Goal: Task Accomplishment & Management: Use online tool/utility

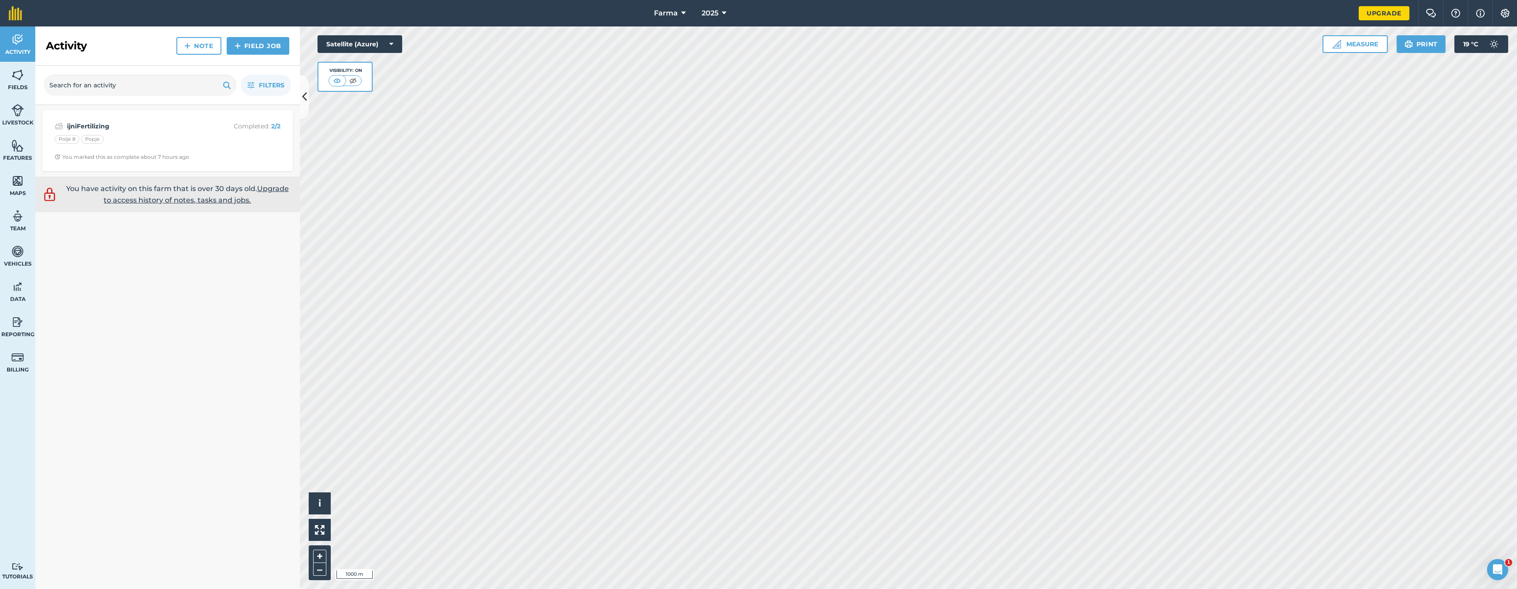
click at [12, 72] on img at bounding box center [17, 74] width 12 height 13
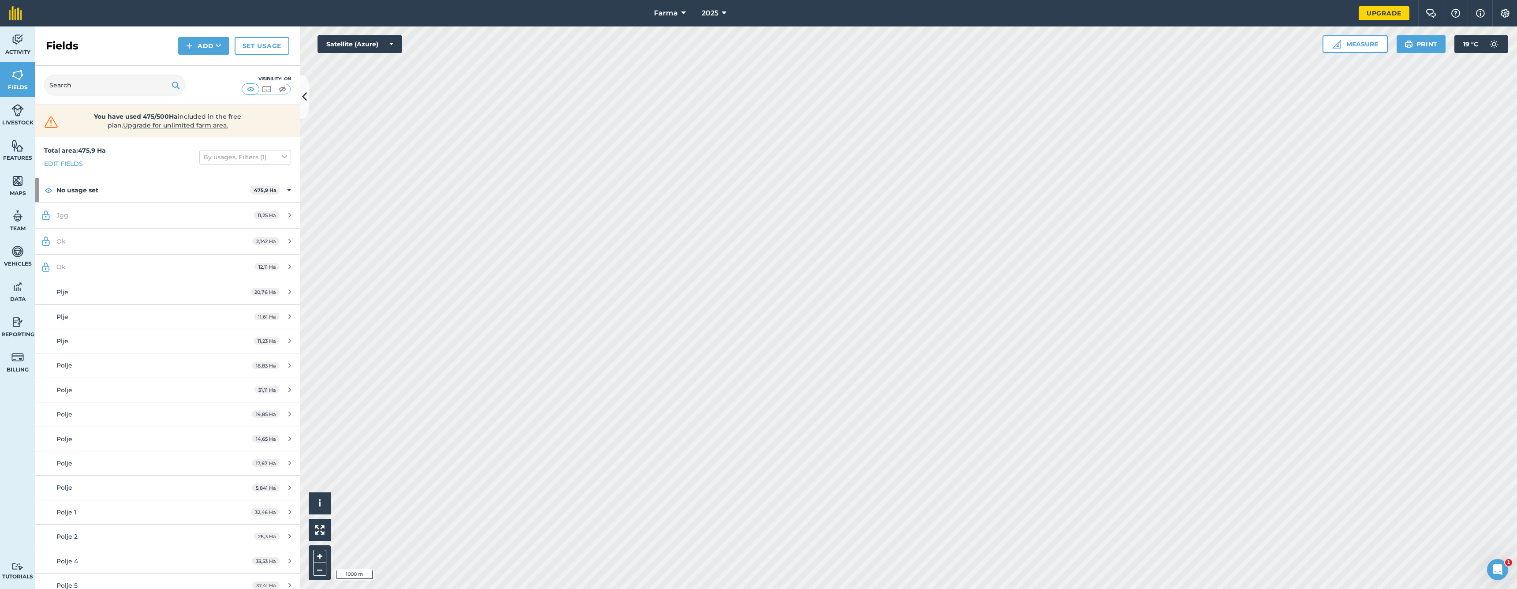
click at [219, 44] on icon at bounding box center [219, 45] width 6 height 9
click at [206, 80] on link "Import" at bounding box center [203, 85] width 48 height 19
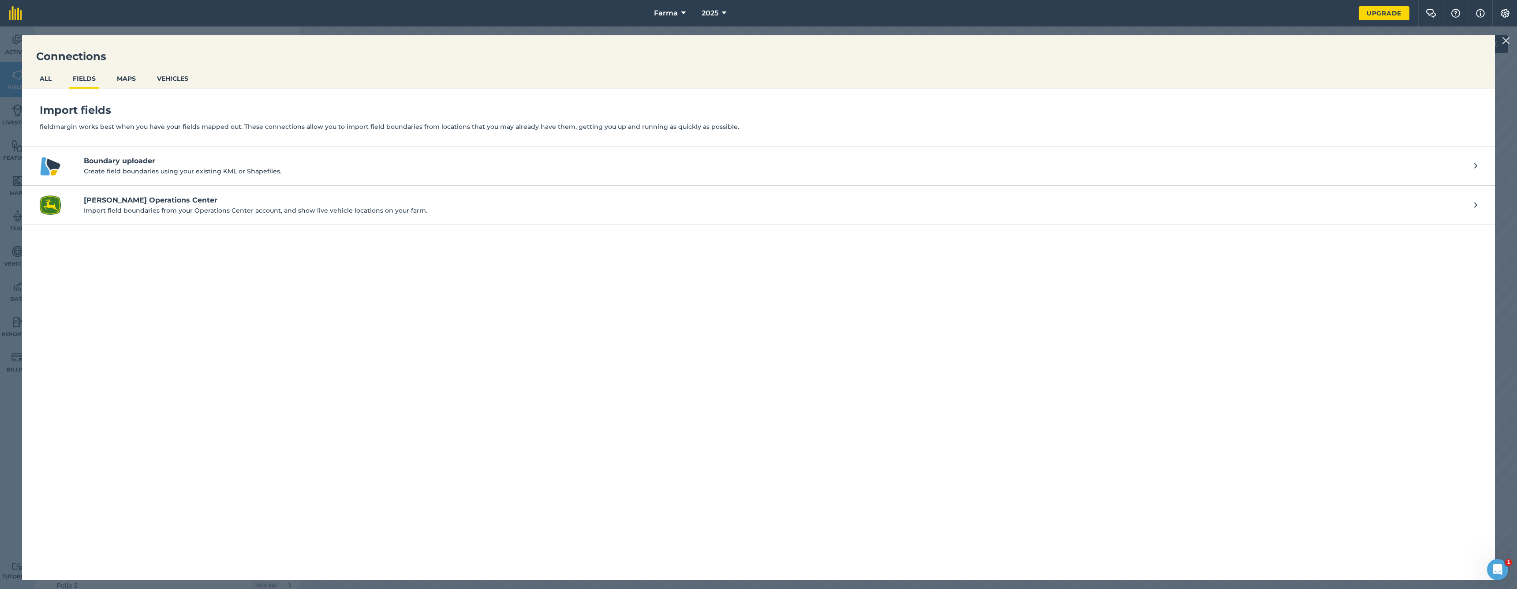
click at [132, 77] on button "MAPS" at bounding box center [126, 78] width 26 height 17
click at [94, 78] on button "FIELDS" at bounding box center [84, 78] width 30 height 17
click at [130, 161] on h4 "Boundary uploader" at bounding box center [774, 161] width 1381 height 11
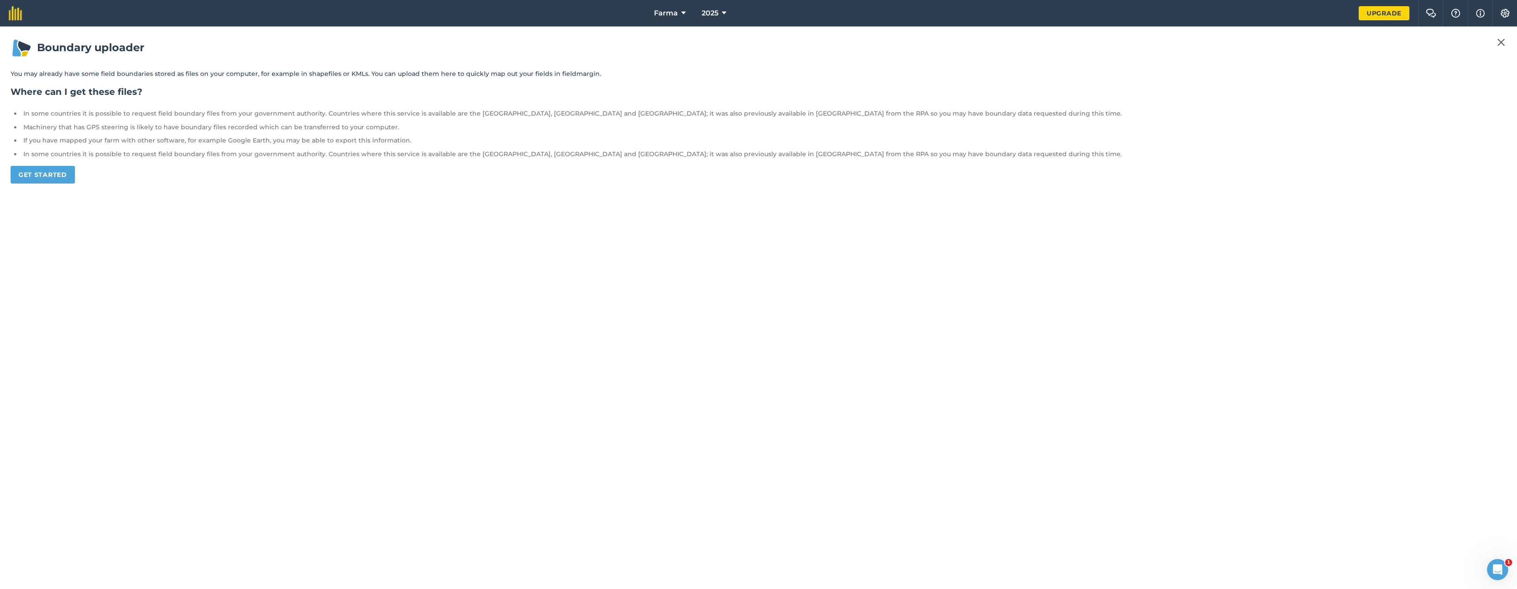
click at [70, 172] on link "Get started" at bounding box center [43, 175] width 64 height 18
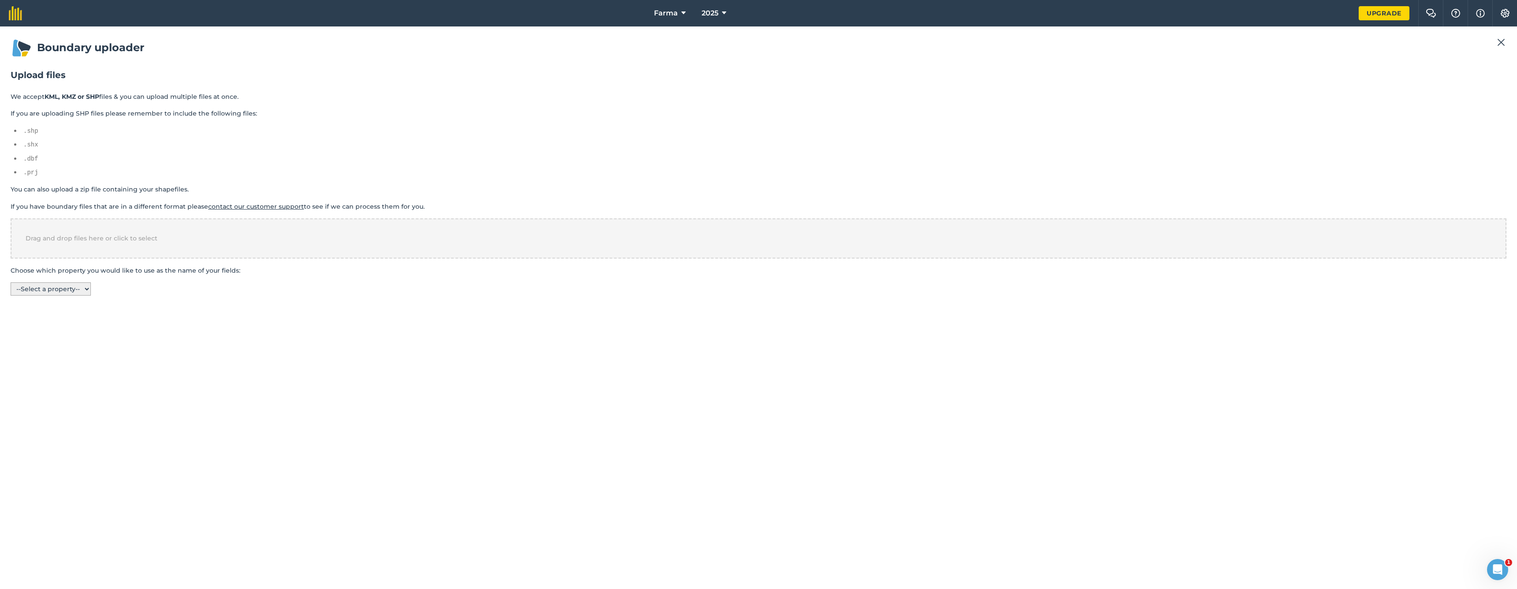
select select "HOME_NAME"
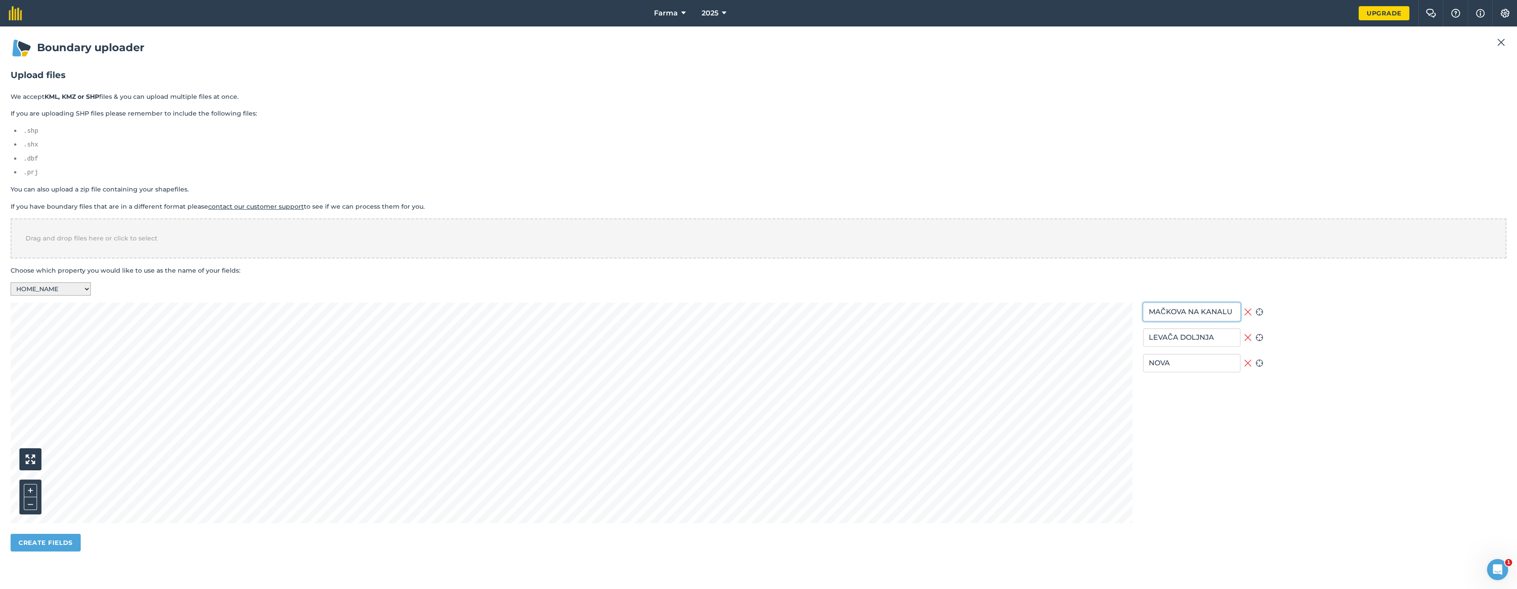
click at [1184, 309] on input "MAČKOVA NA KANALU" at bounding box center [1191, 311] width 97 height 19
click at [1222, 309] on input "MAČKOVA NA KANALU" at bounding box center [1191, 311] width 97 height 19
click at [1235, 308] on input "MAČKOVA NA KANALU" at bounding box center [1191, 311] width 97 height 19
type input "MAČKOVA NA KANALA"
click at [1263, 308] on icon at bounding box center [1259, 312] width 8 height 8
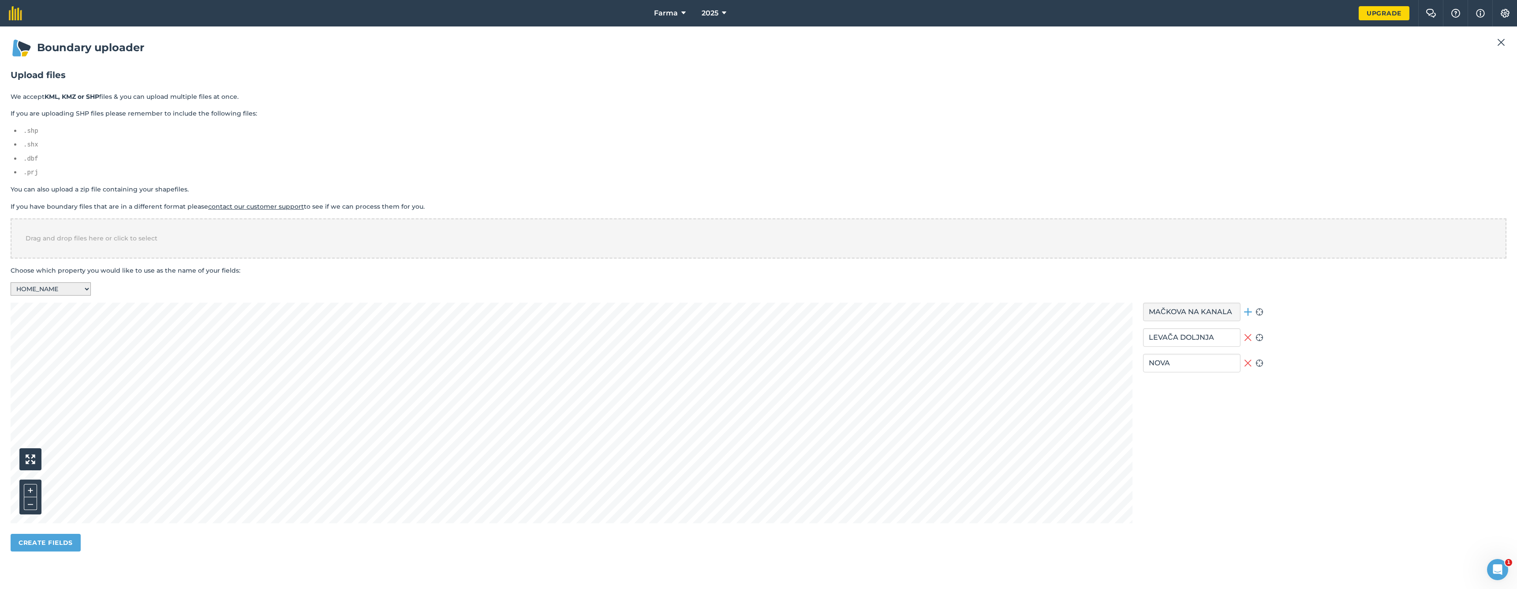
click at [1252, 308] on icon at bounding box center [1248, 312] width 8 height 8
click at [1251, 308] on icon at bounding box center [1247, 311] width 7 height 7
click at [1252, 308] on icon at bounding box center [1248, 312] width 8 height 8
click at [1252, 306] on icon at bounding box center [1248, 311] width 8 height 11
click at [1255, 320] on section "MAČKOVA NA KANALA Add field Zoom to field LEVAČA DOLJNJA Remove field Zoom to f…" at bounding box center [1203, 430] width 120 height 256
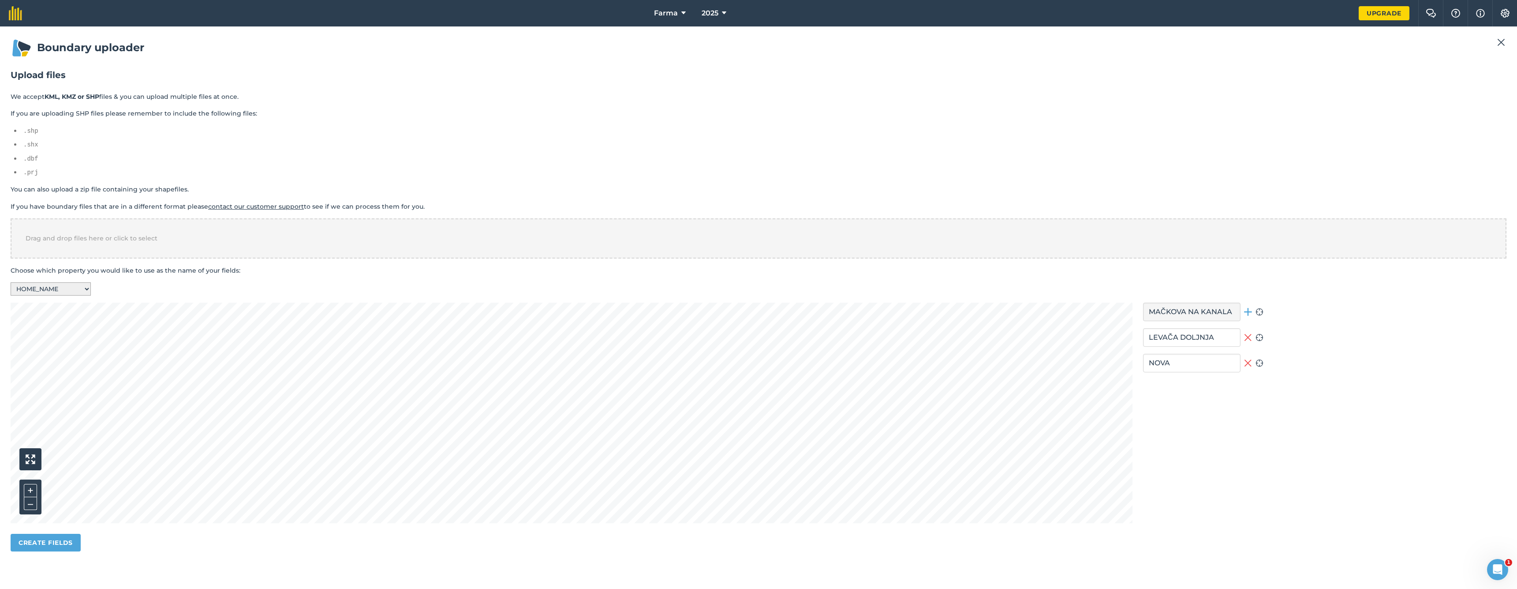
click at [1252, 340] on button "Remove field" at bounding box center [1248, 337] width 8 height 19
click at [1252, 354] on button "Remove field" at bounding box center [1248, 363] width 8 height 19
click at [1252, 354] on button "Add field" at bounding box center [1248, 363] width 8 height 19
click at [1252, 333] on icon at bounding box center [1248, 337] width 8 height 8
click at [1252, 310] on button "Add field" at bounding box center [1248, 311] width 8 height 19
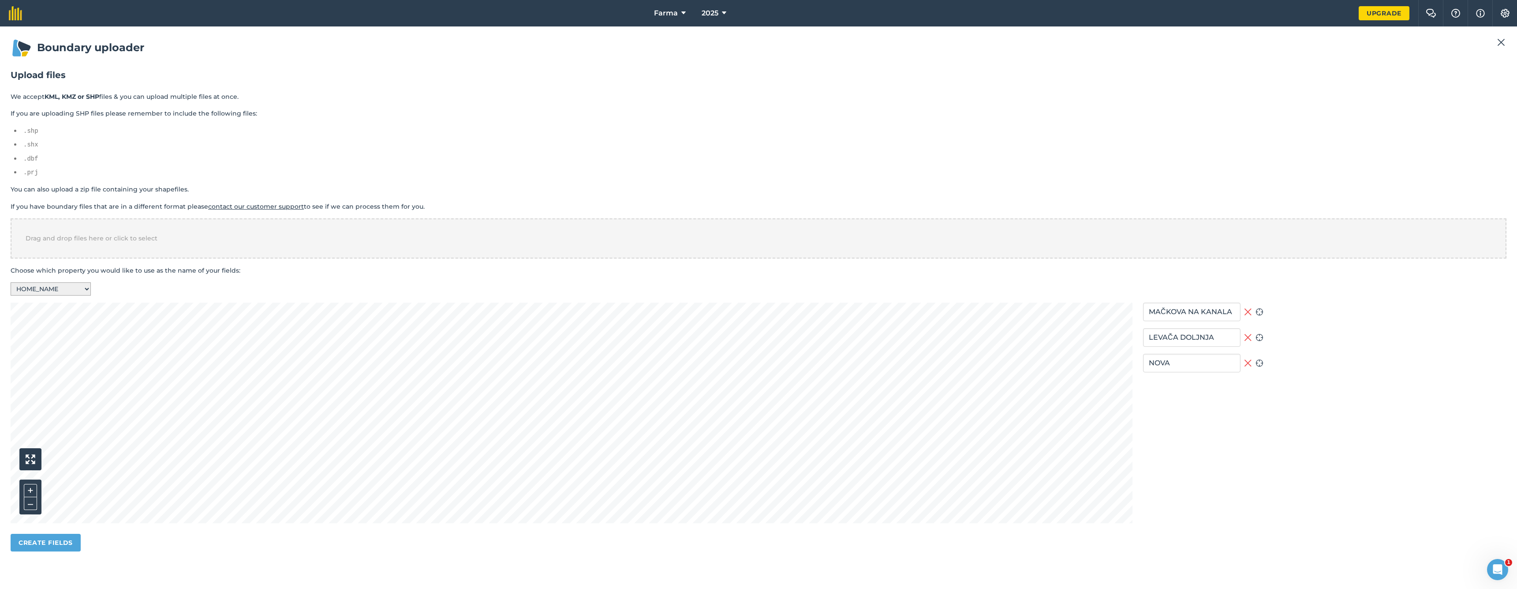
click at [1252, 358] on icon at bounding box center [1248, 363] width 8 height 11
click at [1252, 332] on icon at bounding box center [1248, 337] width 8 height 11
click at [1252, 308] on icon at bounding box center [1248, 311] width 8 height 11
click at [1254, 333] on div "LEVAČA DOLJNJA Add field Zoom to field" at bounding box center [1203, 337] width 120 height 19
click at [1256, 354] on div "NOVA Add field Zoom to field" at bounding box center [1203, 363] width 120 height 19
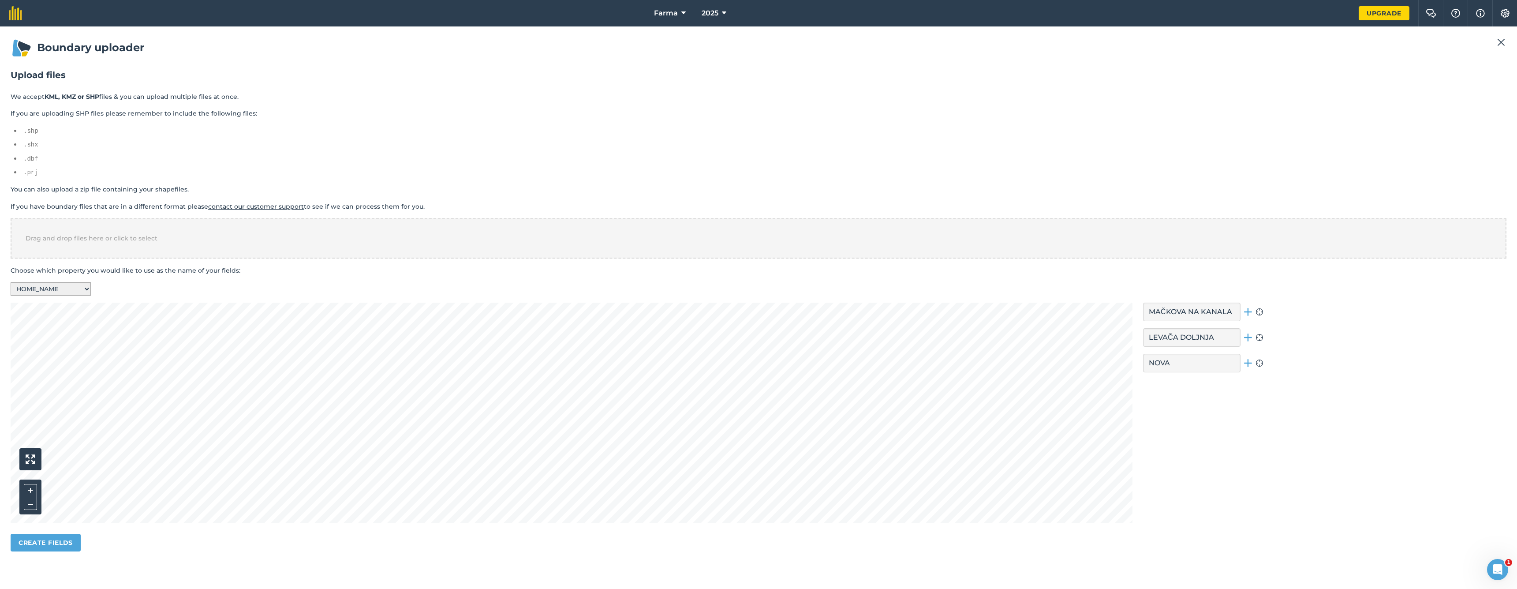
click at [1252, 333] on icon at bounding box center [1248, 337] width 8 height 8
drag, startPoint x: 1256, startPoint y: 302, endPoint x: 1253, endPoint y: 344, distance: 42.4
click at [1252, 308] on icon at bounding box center [1248, 312] width 8 height 8
click at [1253, 358] on div "NOVA Add field Zoom to field" at bounding box center [1203, 363] width 120 height 19
click at [1255, 357] on div "NOVA Add field Zoom to field" at bounding box center [1203, 363] width 120 height 19
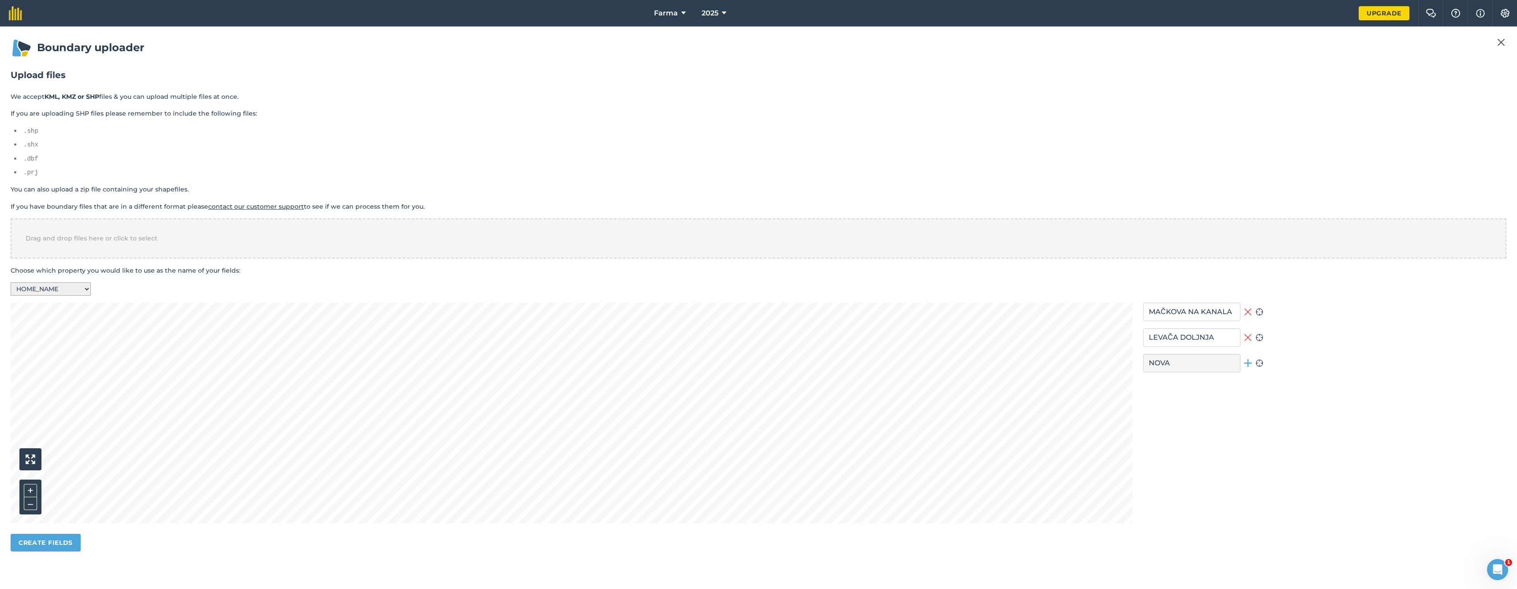
click at [1255, 355] on div "NOVA Add field Zoom to field" at bounding box center [1203, 363] width 120 height 19
click at [1252, 359] on icon at bounding box center [1248, 363] width 8 height 8
